Goal: Transaction & Acquisition: Book appointment/travel/reservation

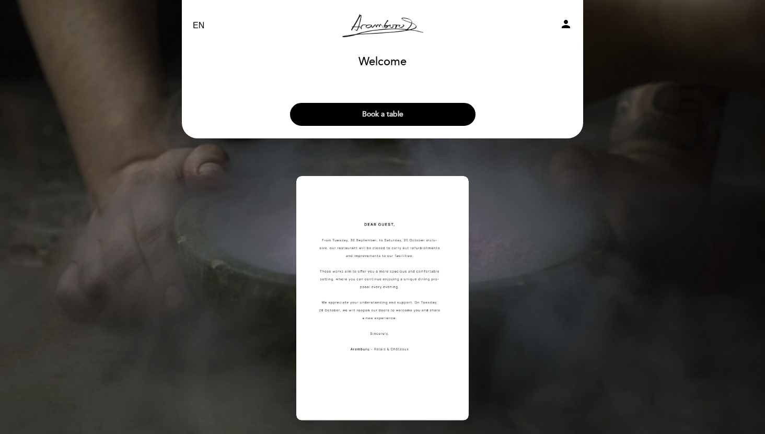
click at [386, 113] on button "Book a table" at bounding box center [382, 114] width 185 height 23
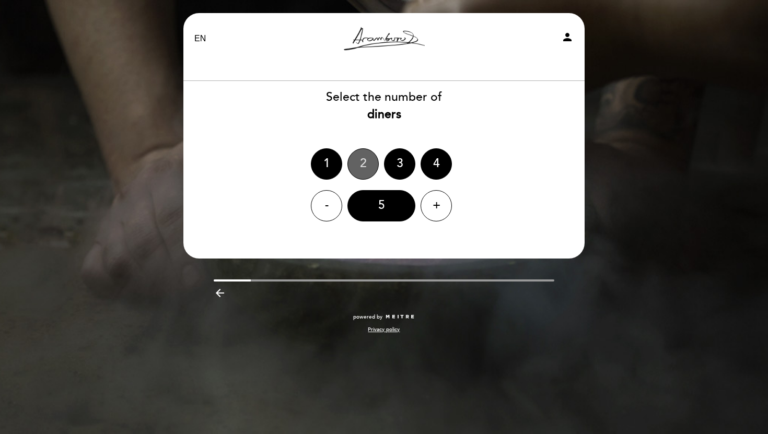
click at [363, 166] on div "2" at bounding box center [362, 163] width 31 height 31
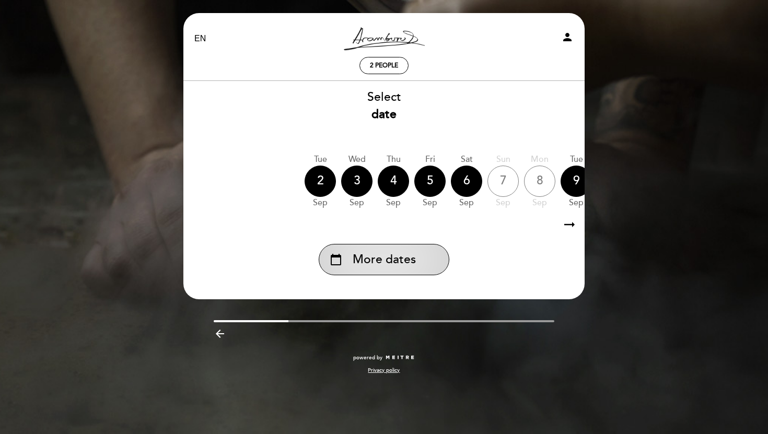
click at [386, 262] on span "More dates" at bounding box center [384, 259] width 63 height 17
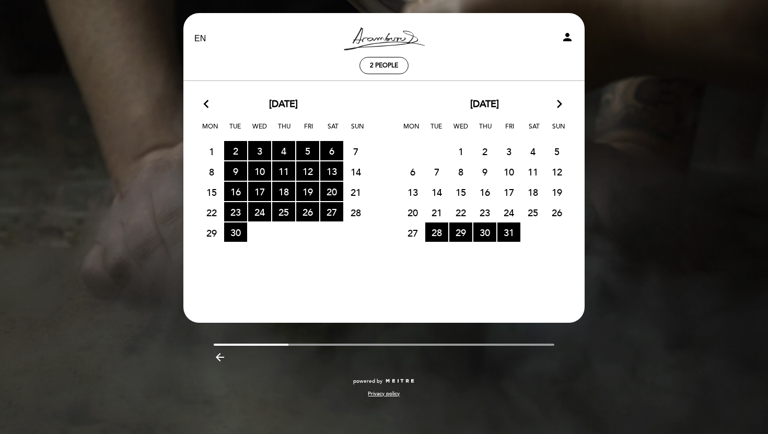
click at [557, 110] on icon "arrow_forward_ios" at bounding box center [559, 105] width 9 height 14
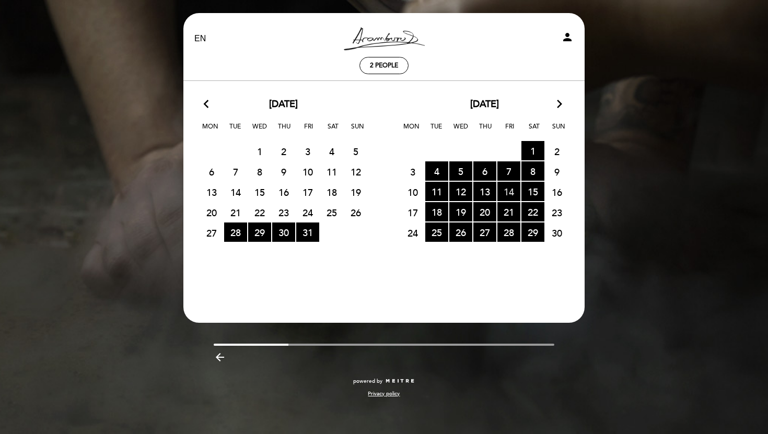
click at [508, 191] on span "14 RESERVATIONS AVAILABLE" at bounding box center [508, 191] width 23 height 19
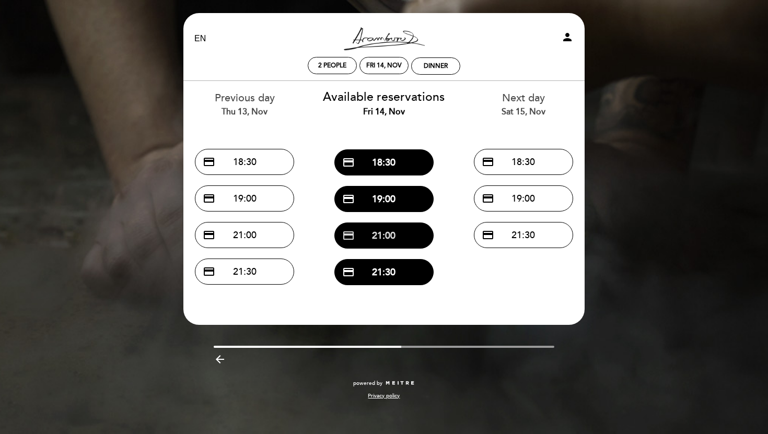
click at [383, 237] on button "credit_card 21:00" at bounding box center [383, 236] width 99 height 26
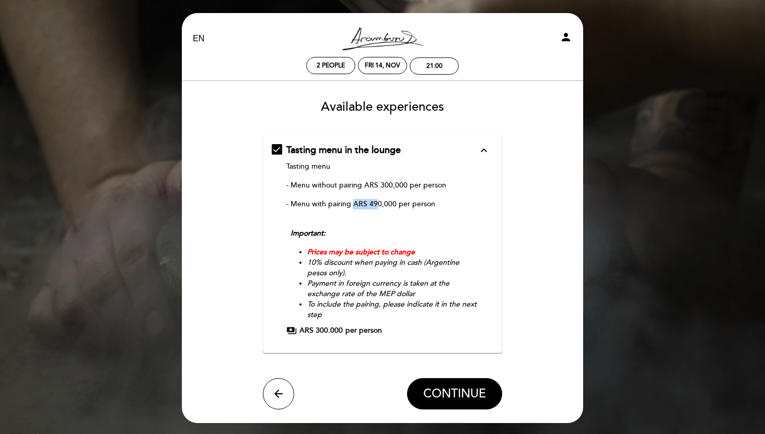
drag, startPoint x: 353, startPoint y: 205, endPoint x: 376, endPoint y: 205, distance: 23.5
click at [376, 205] on p "- Menu with pairing ARS 490,000 per person" at bounding box center [382, 209] width 192 height 21
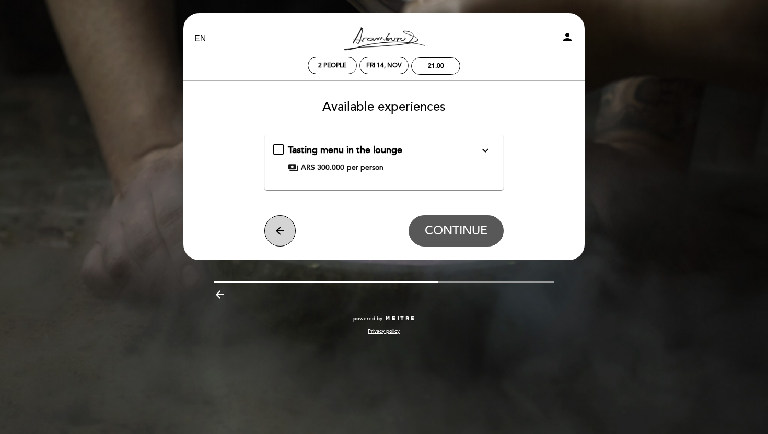
click at [277, 231] on icon "arrow_back" at bounding box center [280, 231] width 13 height 13
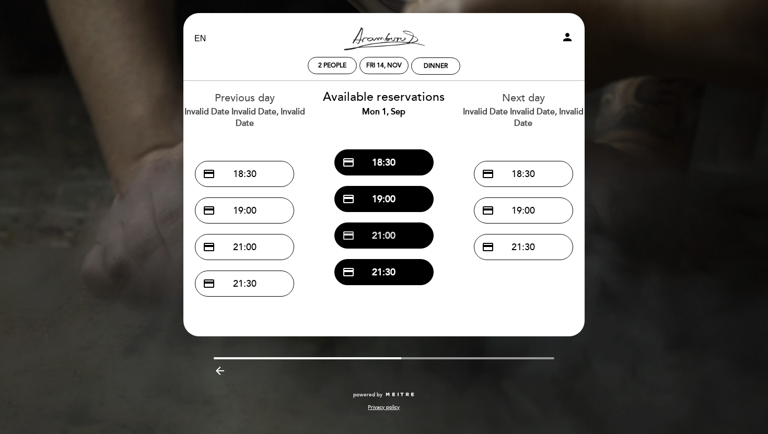
click at [385, 236] on button "credit_card 21:00" at bounding box center [383, 236] width 99 height 26
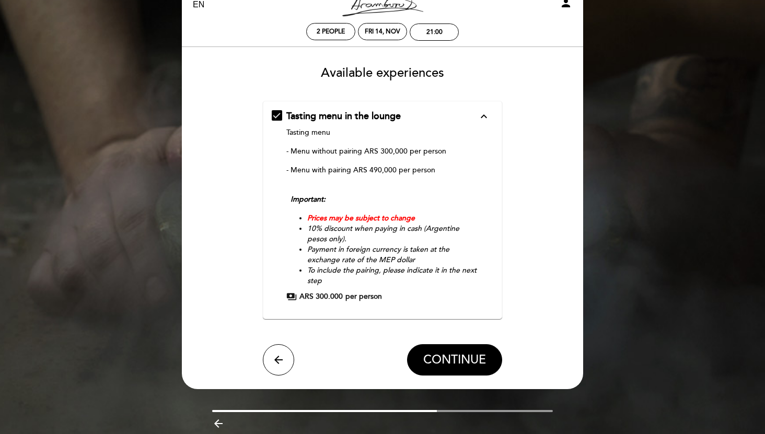
scroll to position [55, 0]
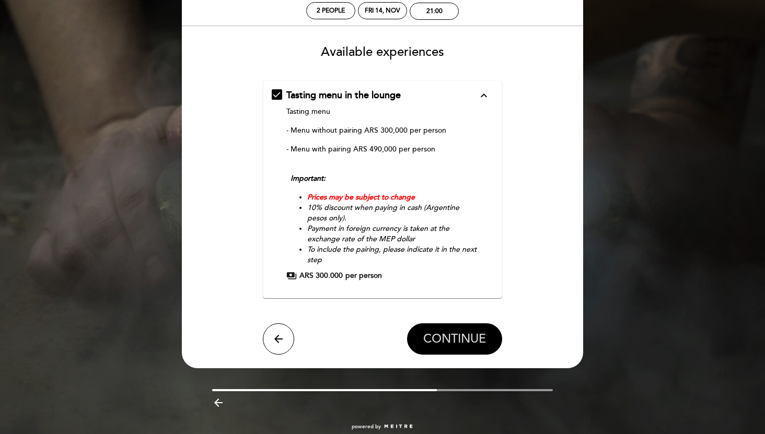
click at [456, 338] on span "CONTINUE" at bounding box center [454, 339] width 63 height 15
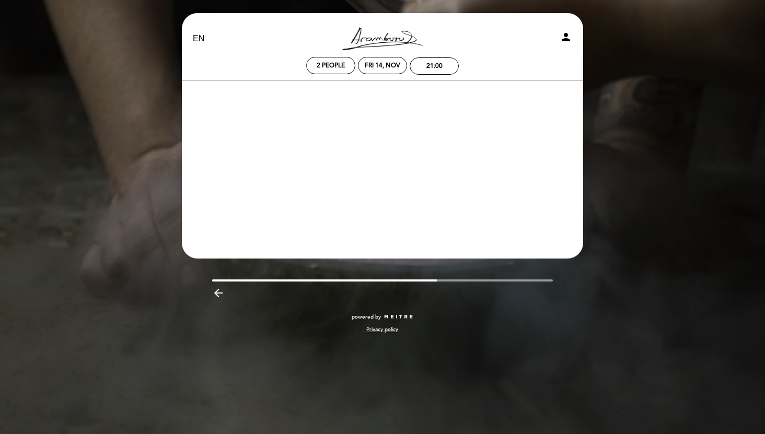
scroll to position [0, 0]
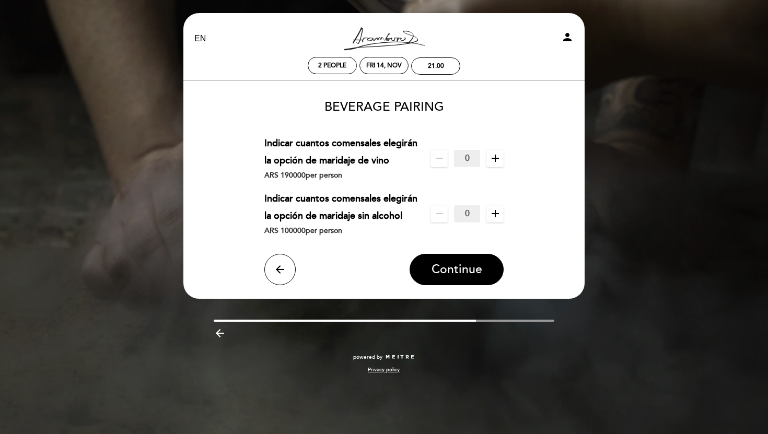
click at [199, 41] on select "EN ES PT" at bounding box center [200, 39] width 12 height 12
click at [194, 33] on select "EN ES PT" at bounding box center [200, 39] width 12 height 12
click at [459, 267] on span "Continue" at bounding box center [457, 269] width 51 height 15
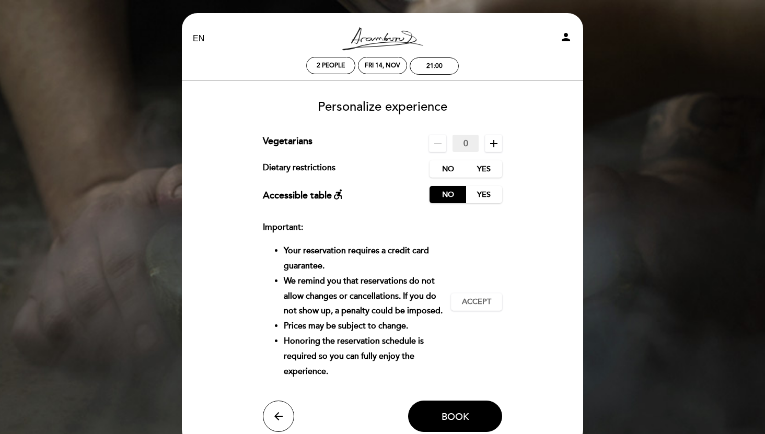
scroll to position [97, 0]
